Goal: Task Accomplishment & Management: Complete application form

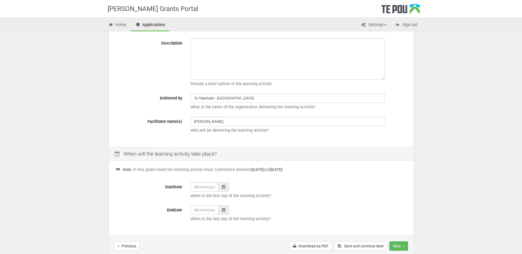
scroll to position [77, 0]
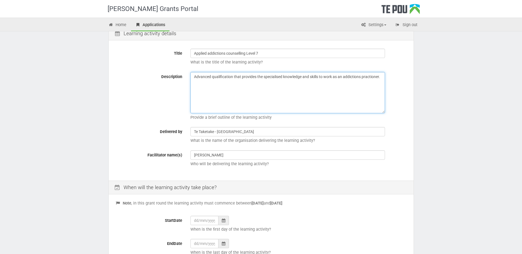
drag, startPoint x: 332, startPoint y: 92, endPoint x: 346, endPoint y: 84, distance: 16.2
click at [332, 92] on textarea "Advanced qualification that provides the specialised knowledge and skills to wo…" at bounding box center [287, 92] width 195 height 41
click at [381, 76] on textarea "Advanced qualification that provides the specialised knowledge and skills to wo…" at bounding box center [287, 92] width 195 height 41
click at [336, 90] on textarea "Advanced qualification that provides the specialised knowledge and skills to wo…" at bounding box center [287, 92] width 195 height 41
click at [381, 78] on textarea "Advanced qualification that provides the specialized knowledge and skills to wo…" at bounding box center [287, 92] width 195 height 41
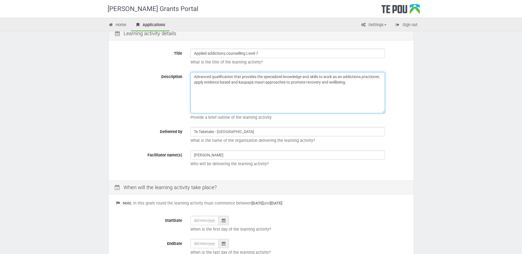
drag, startPoint x: 357, startPoint y: 93, endPoint x: 360, endPoint y: 91, distance: 3.1
click at [357, 93] on textarea "Advanced qualification that provides the specialized knowledge and skills to wo…" at bounding box center [287, 92] width 195 height 41
type textarea "Advanced qualification that provides the specialized knowledge and skills to wo…"
click at [387, 74] on div "Advanced qualification that provides the specialized knowledge and skills to wo…" at bounding box center [298, 97] width 225 height 51
click at [384, 75] on textarea "Advanced qualification that provides the specialized knowledge and skills to wo…" at bounding box center [287, 92] width 195 height 41
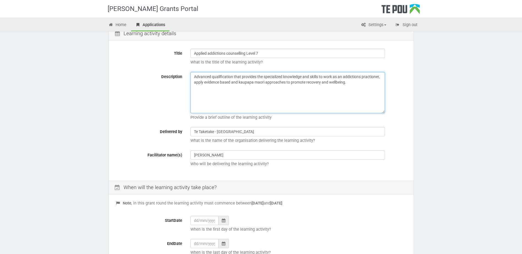
click at [357, 83] on textarea "Advanced qualification that provides the specialized knowledge and skills to wo…" at bounding box center [287, 92] width 195 height 41
